Goal: Task Accomplishment & Management: Use online tool/utility

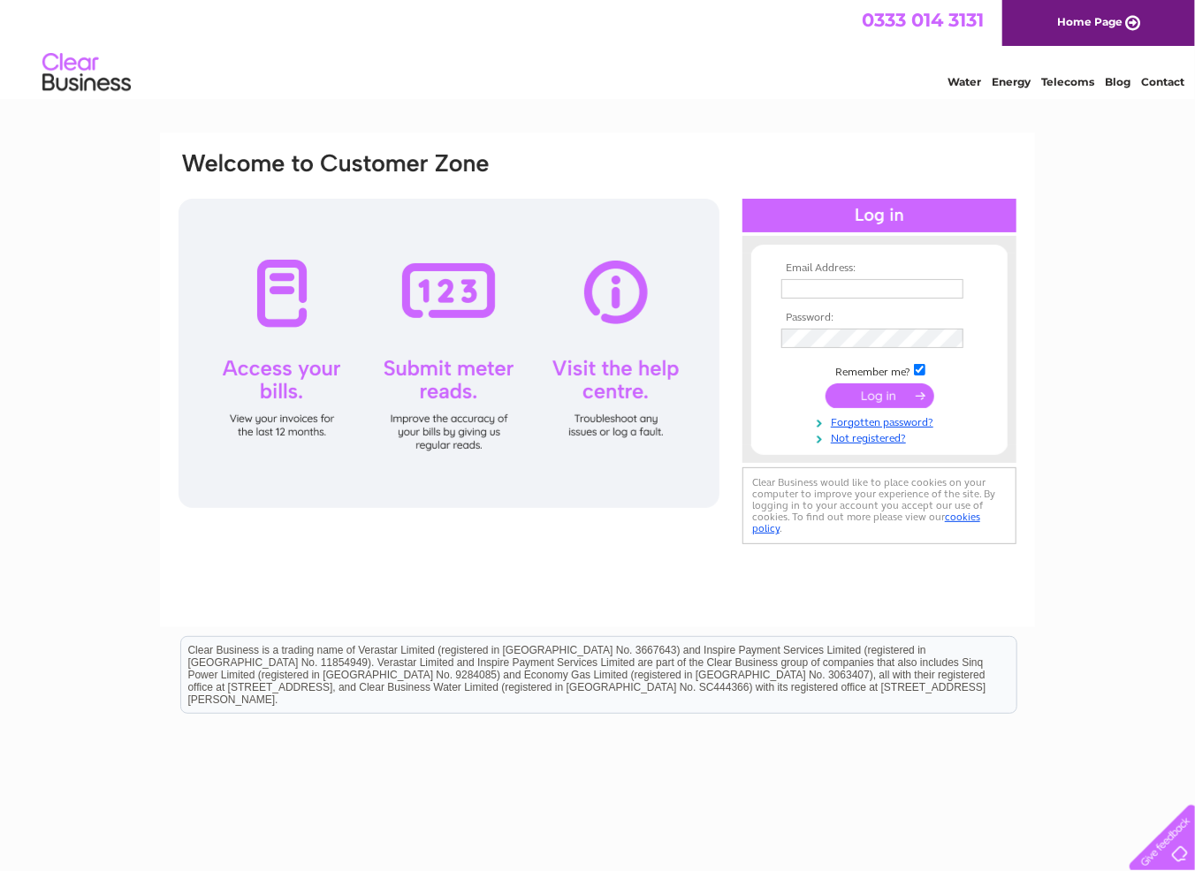
type input "stay@templesowerby.com"
click at [860, 389] on input "submit" at bounding box center [879, 396] width 109 height 25
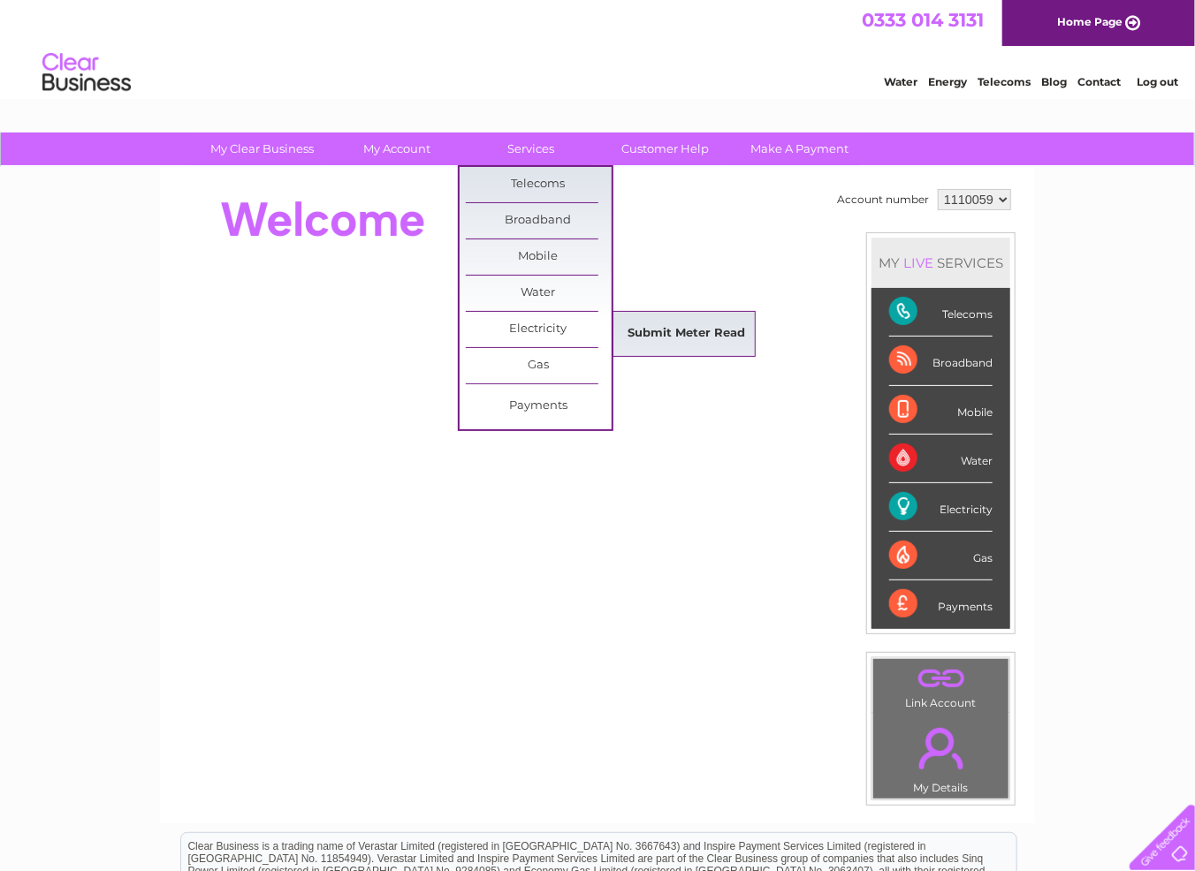
click at [687, 342] on link "Submit Meter Read" at bounding box center [687, 333] width 146 height 35
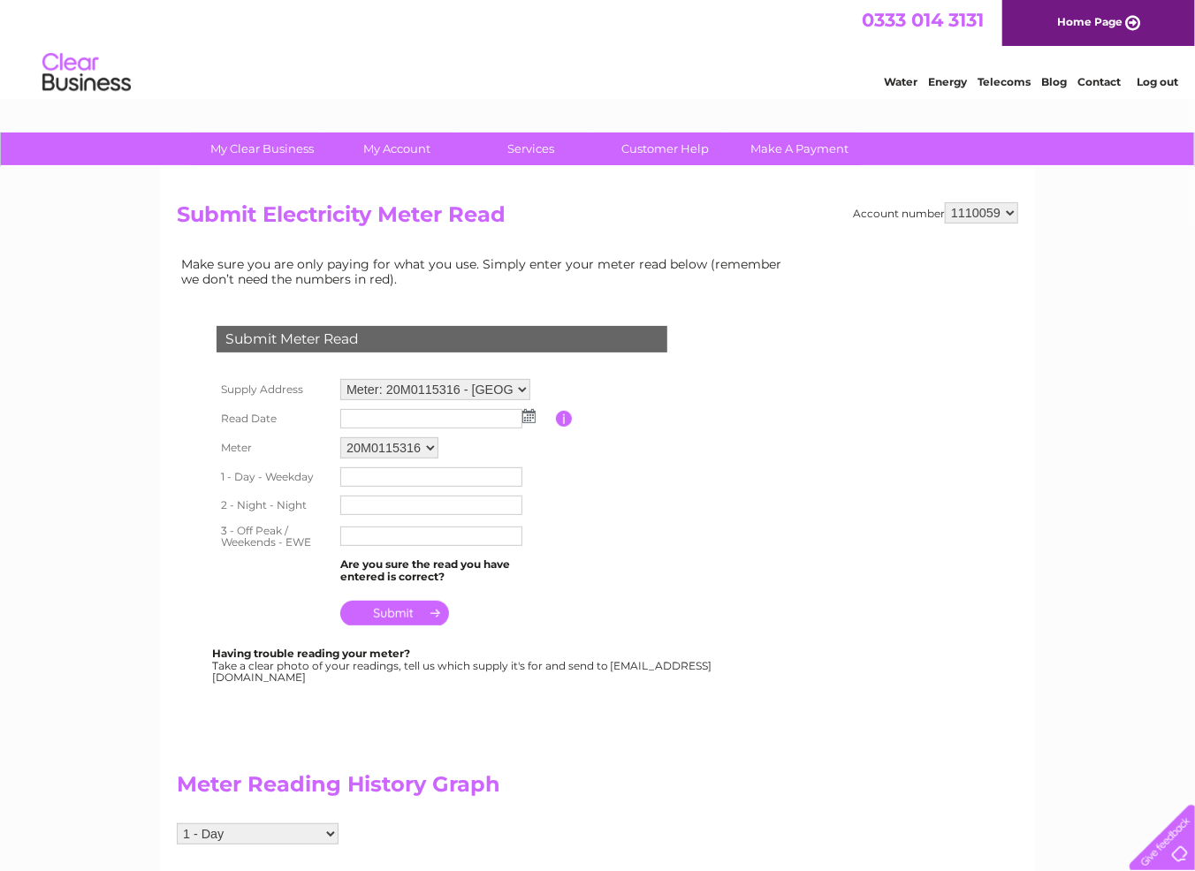
click at [529, 419] on img at bounding box center [528, 416] width 13 height 14
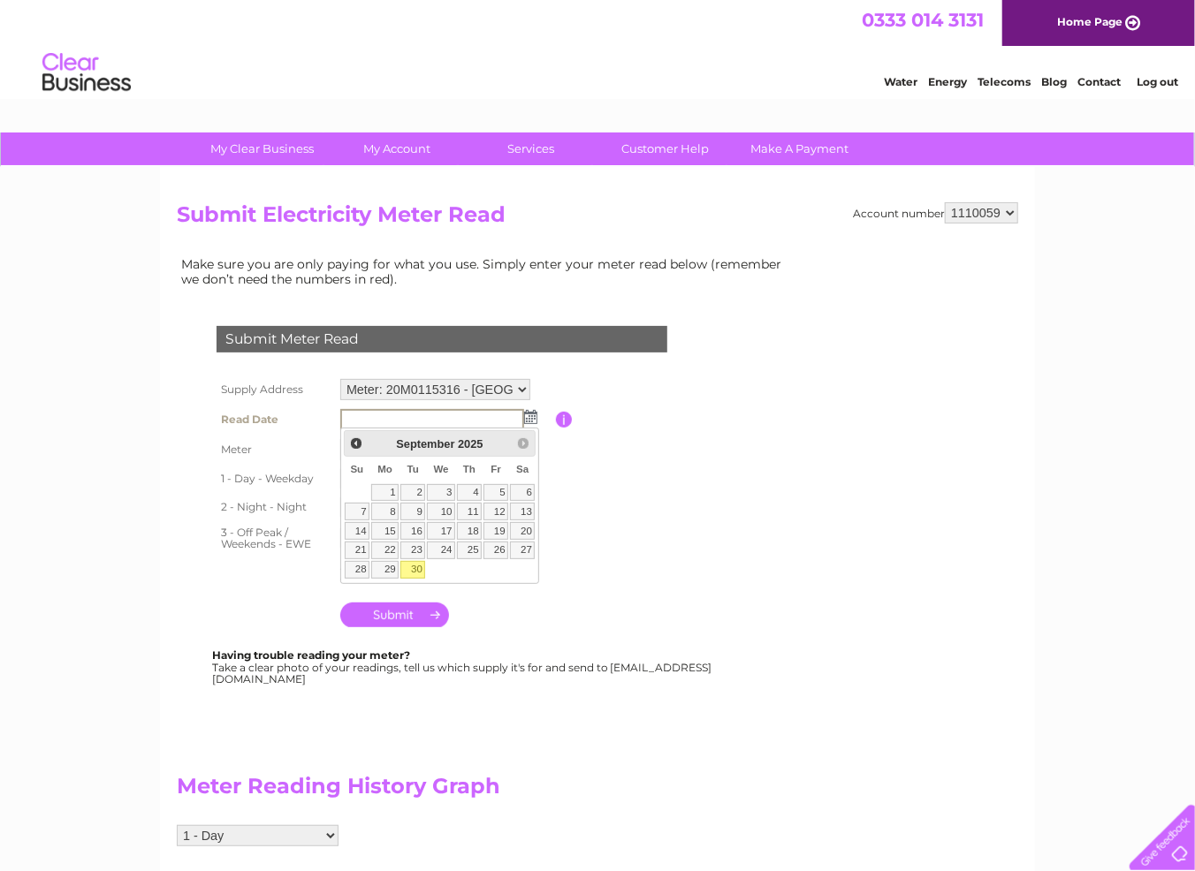
click at [421, 562] on link "30" at bounding box center [412, 570] width 25 height 18
type input "[DATE]"
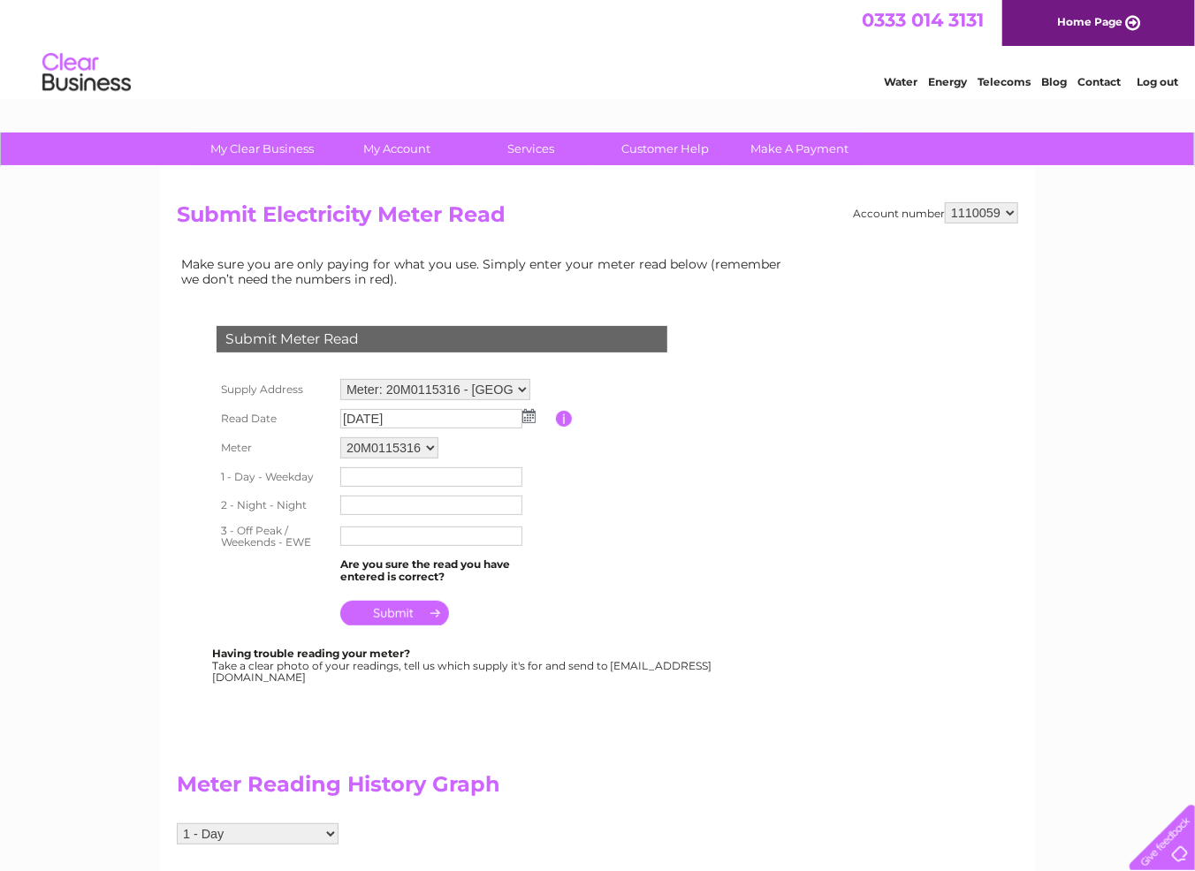
click at [393, 476] on input "text" at bounding box center [431, 477] width 182 height 19
type input "25659"
click at [360, 501] on input "text" at bounding box center [431, 507] width 182 height 19
type input "23289"
click at [369, 545] on input "text" at bounding box center [431, 538] width 182 height 19
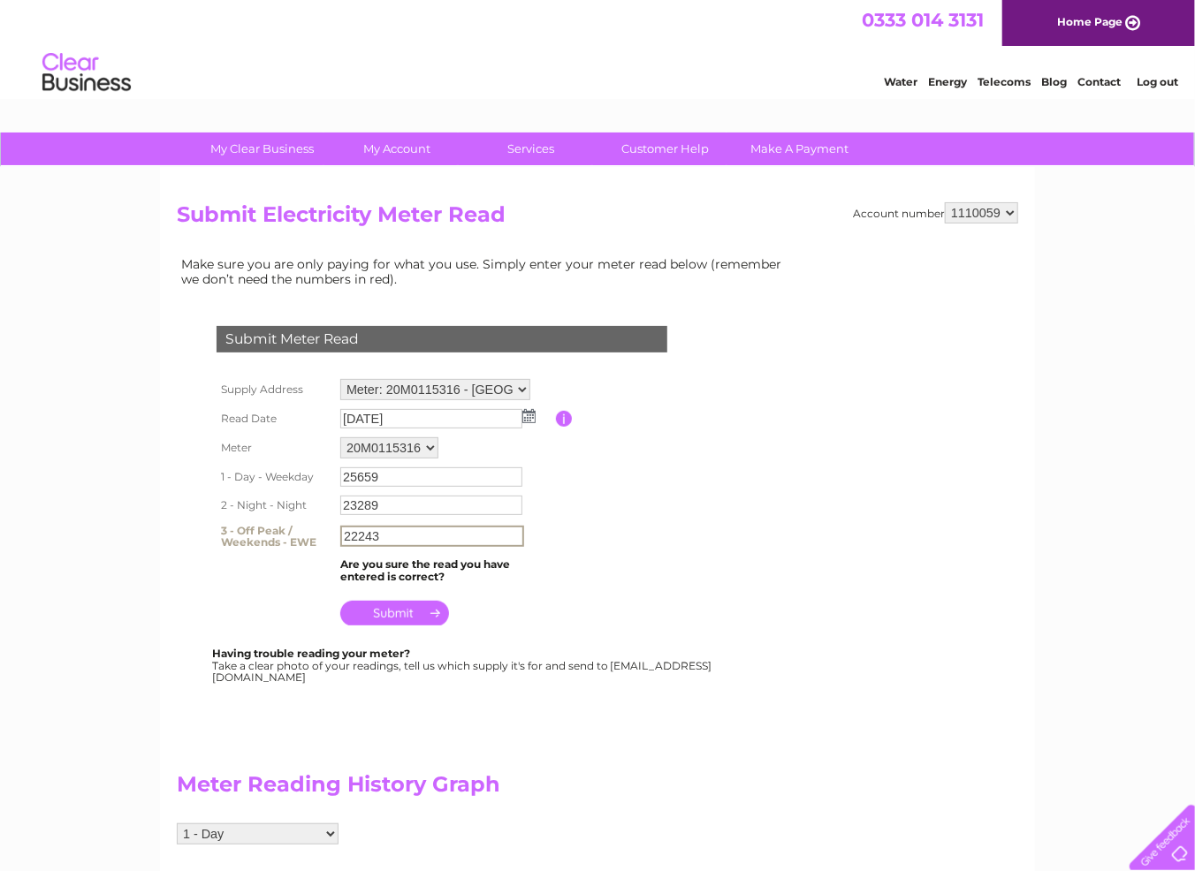
type input "22243"
click at [416, 612] on input "submit" at bounding box center [394, 613] width 109 height 25
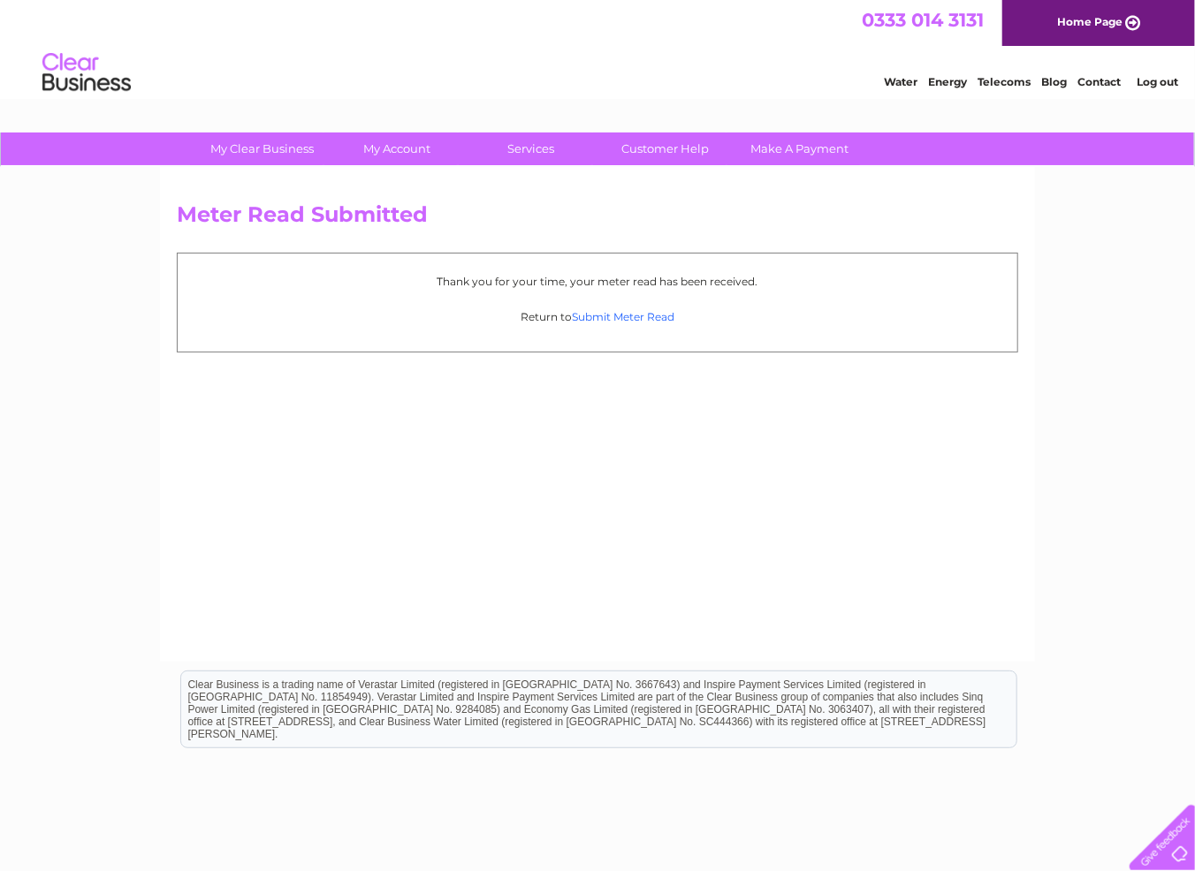
click at [600, 311] on link "Submit Meter Read" at bounding box center [623, 316] width 103 height 13
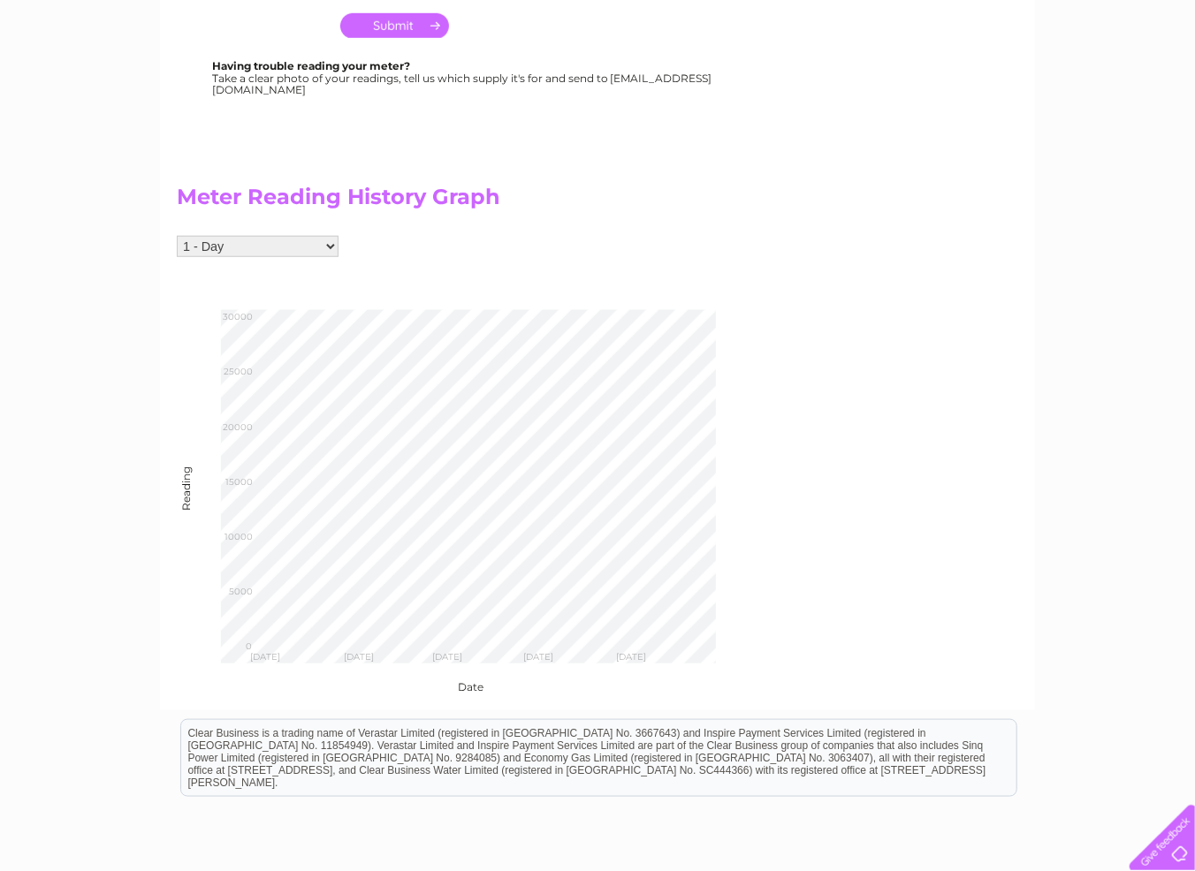
scroll to position [589, 0]
click at [332, 245] on select "1 - Day 2 - Night 3 - Off Peak / Weekends" at bounding box center [258, 245] width 162 height 21
click at [177, 235] on select "1 - Day 2 - Night 3 - Off Peak / Weekends" at bounding box center [258, 245] width 162 height 21
click at [323, 242] on select "1 - Day 2 - Night 3 - Off Peak / Weekends" at bounding box center [258, 245] width 162 height 21
select select "135370"
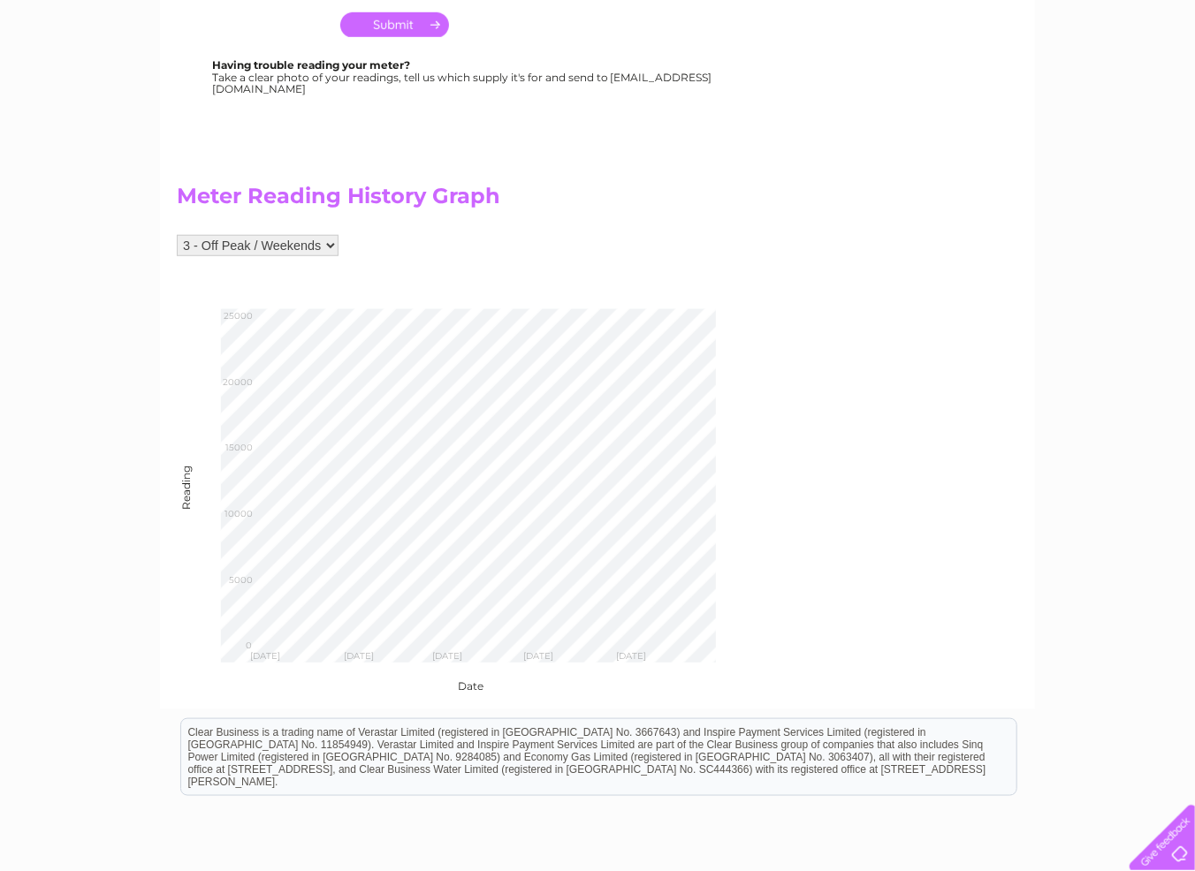
click at [177, 235] on select "1 - Day 2 - Night 3 - Off Peak / Weekends" at bounding box center [258, 245] width 162 height 21
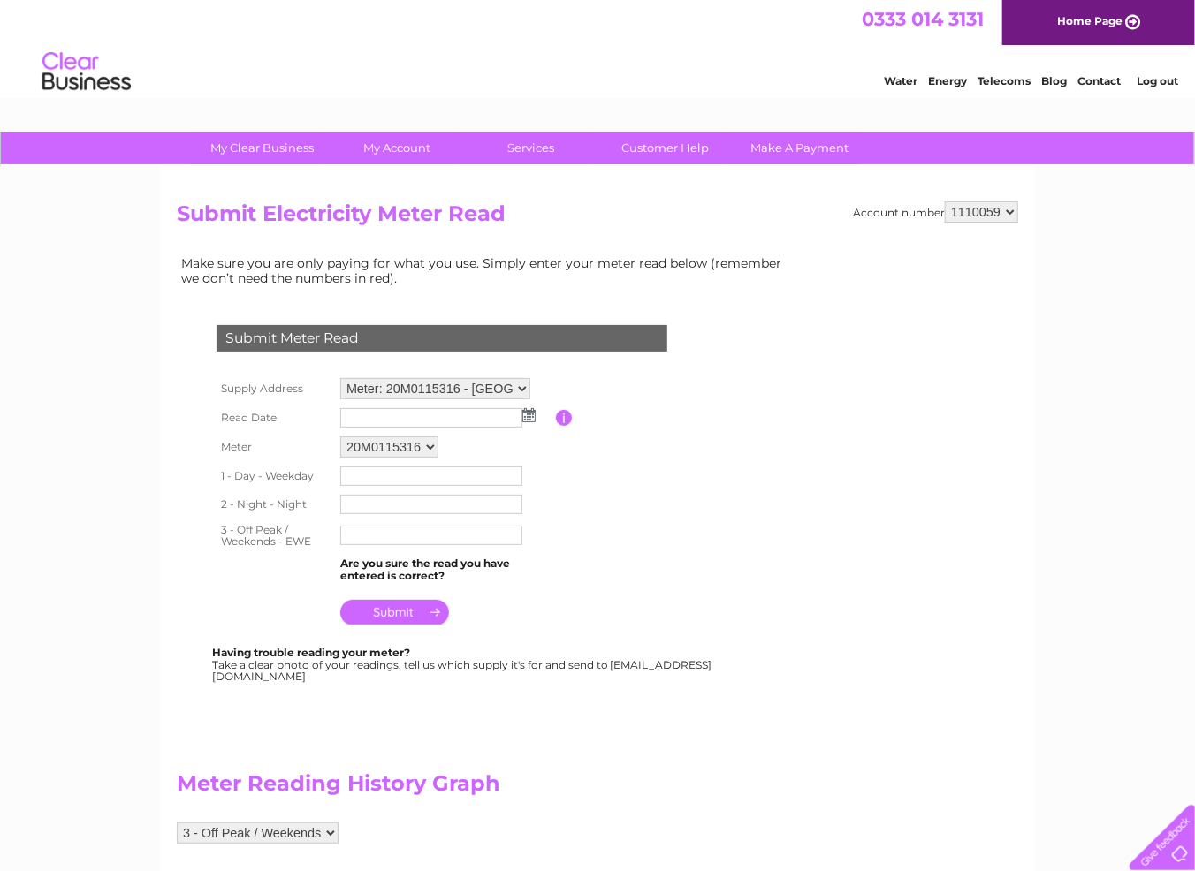
scroll to position [0, 0]
